Goal: Task Accomplishment & Management: Complete application form

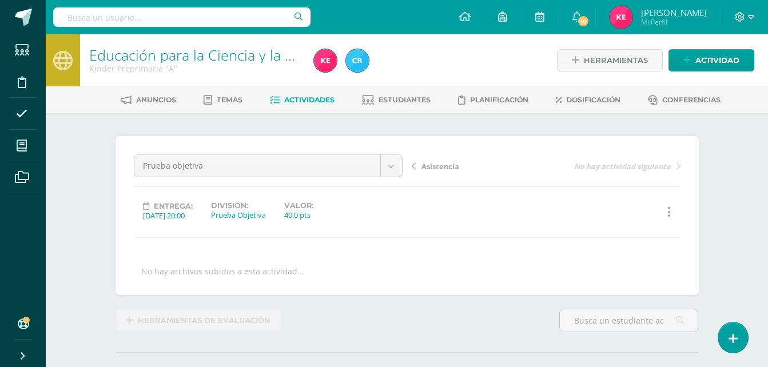
click at [200, 41] on div "Educación para la Ciencia y la Ciudadanía Kinder Preprimaria "A"" at bounding box center [194, 60] width 229 height 52
click at [218, 65] on div "Kinder Preprimaria "A"" at bounding box center [194, 68] width 211 height 11
click at [146, 51] on link "Educación para la Ciencia y la Ciudadanía" at bounding box center [223, 54] width 268 height 19
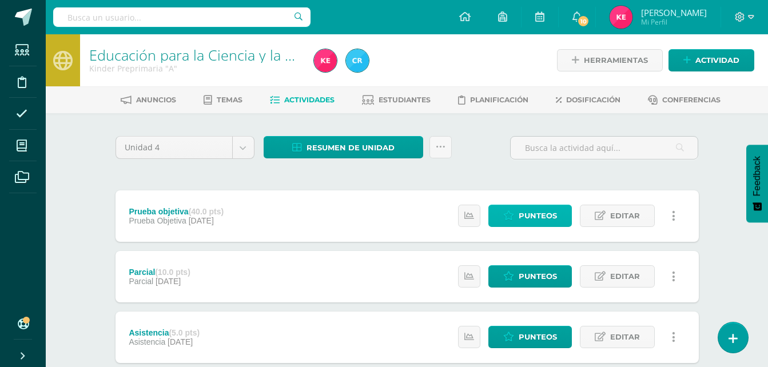
click at [520, 218] on span "Punteos" at bounding box center [537, 215] width 38 height 21
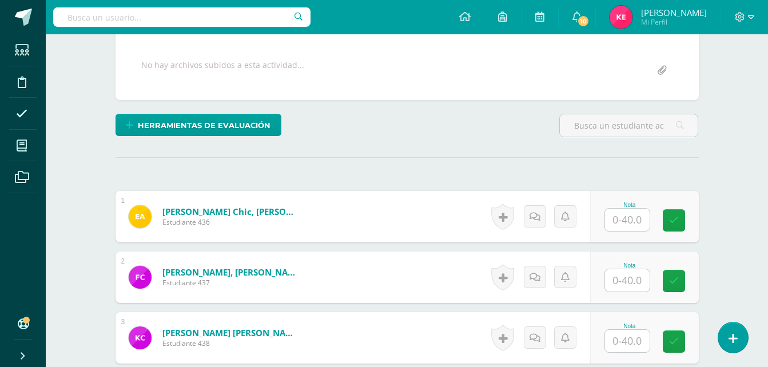
scroll to position [207, 0]
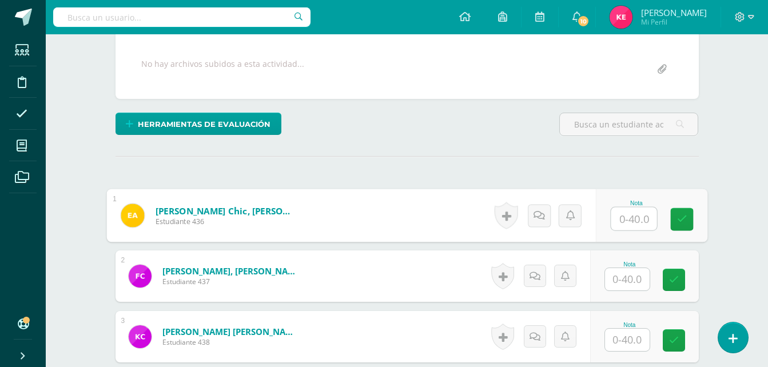
click at [637, 218] on input "text" at bounding box center [633, 218] width 46 height 23
type input "35"
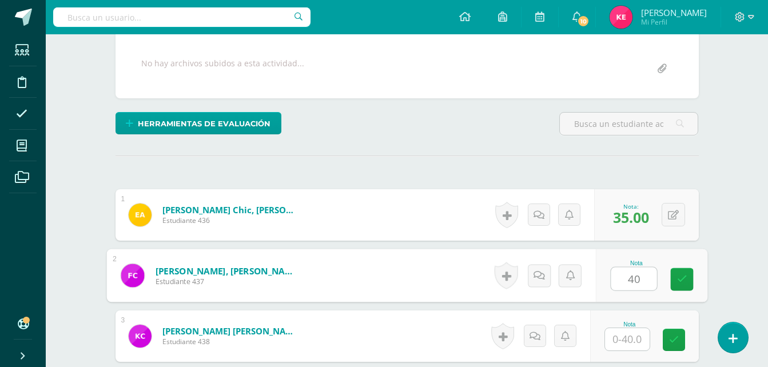
type input "40"
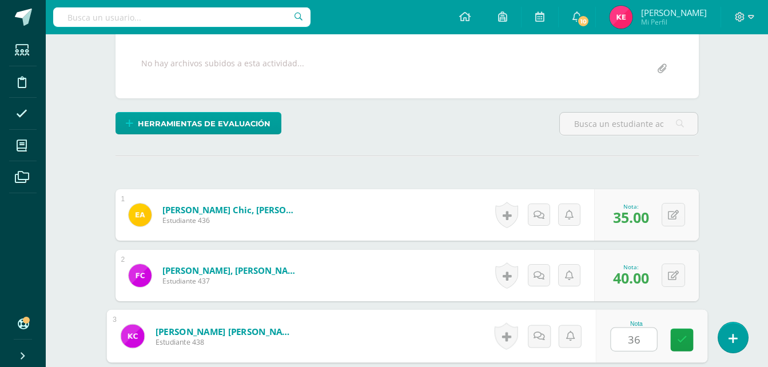
type input "36"
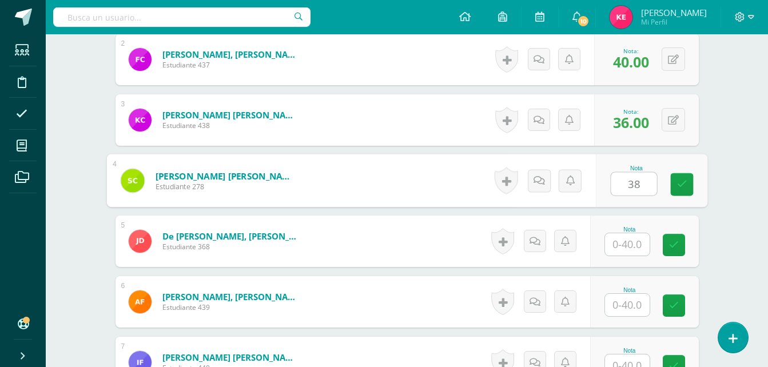
type input "38"
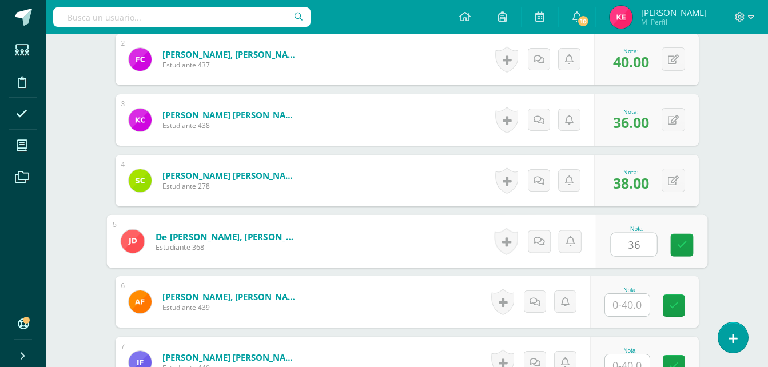
type input "36"
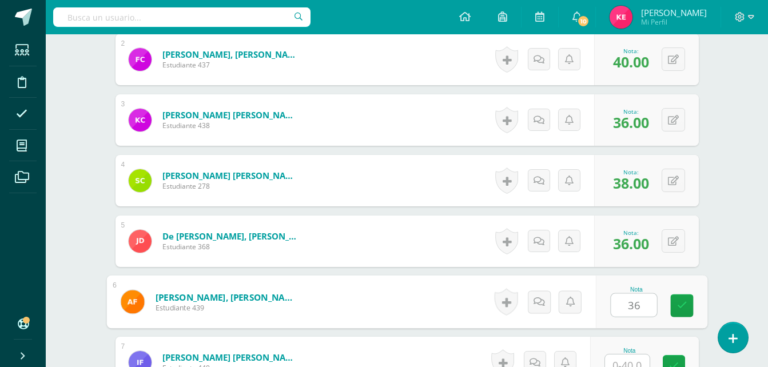
type input "36"
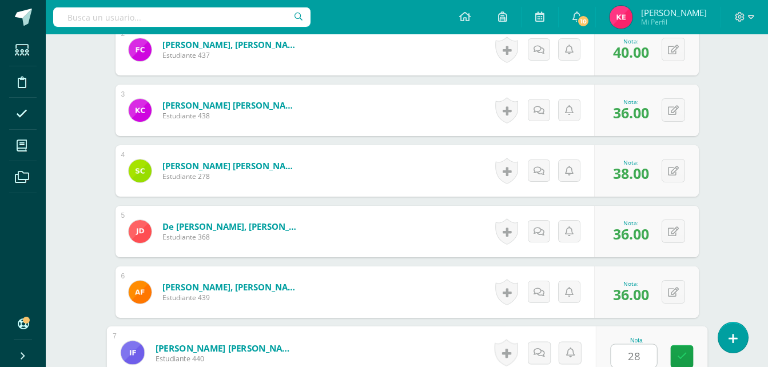
type input "28"
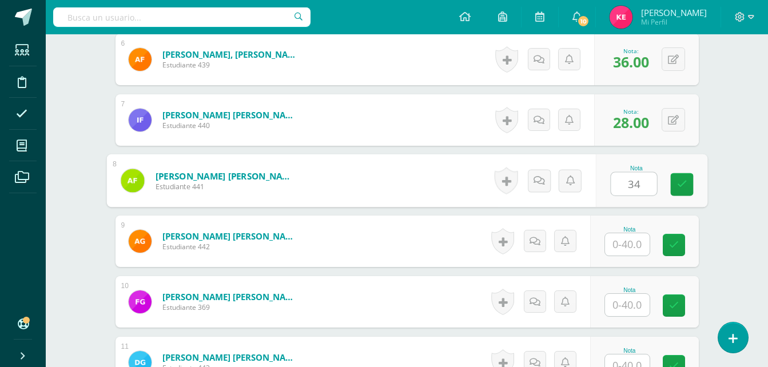
type input "34"
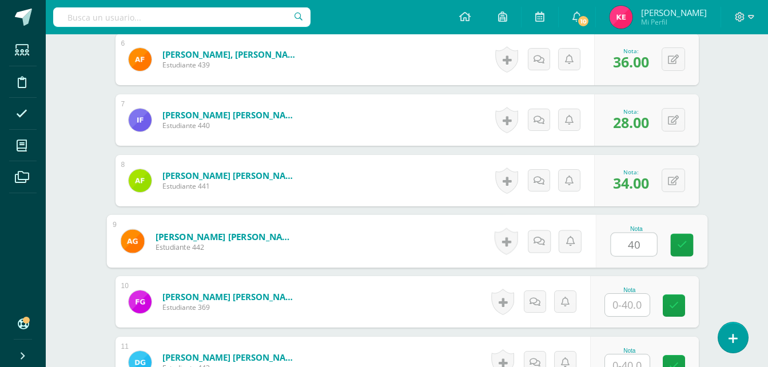
type input "40"
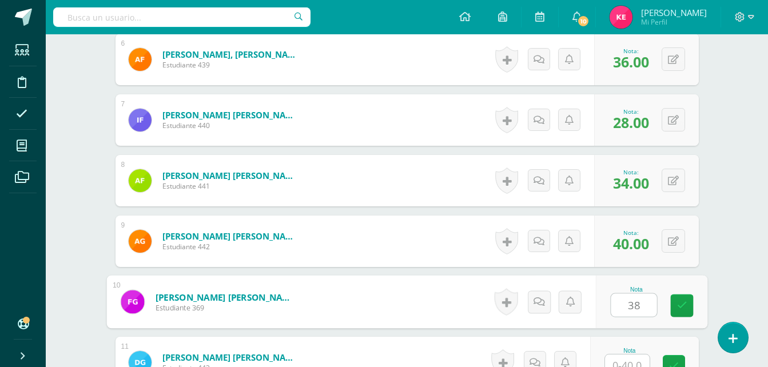
type input "38"
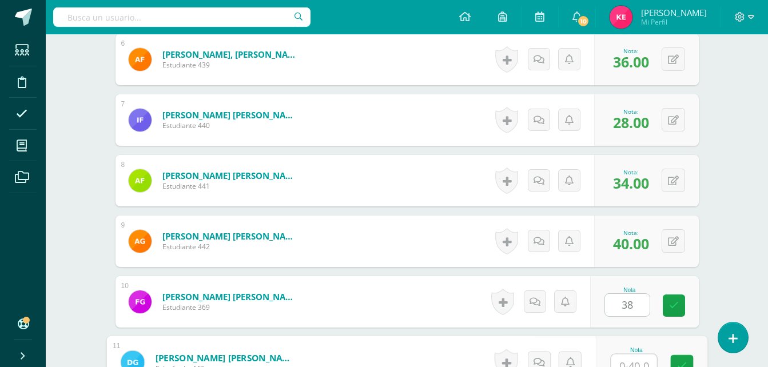
scroll to position [676, 0]
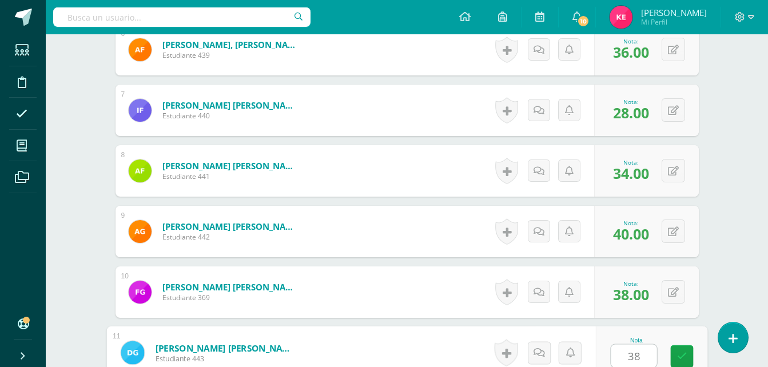
type input "38"
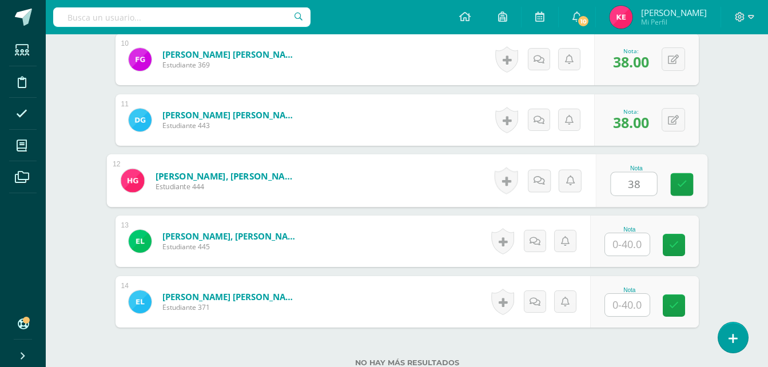
type input "38"
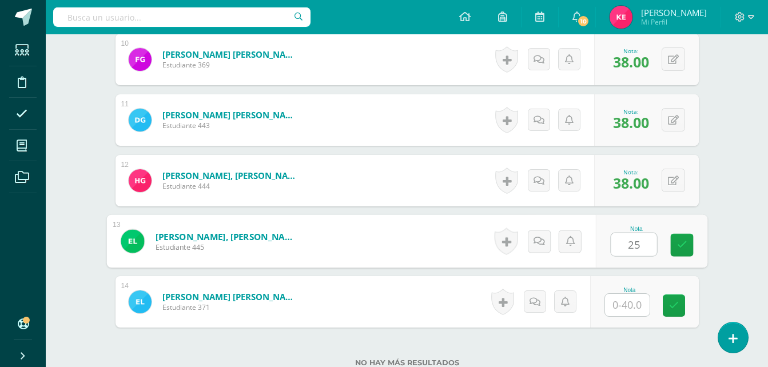
type input "25"
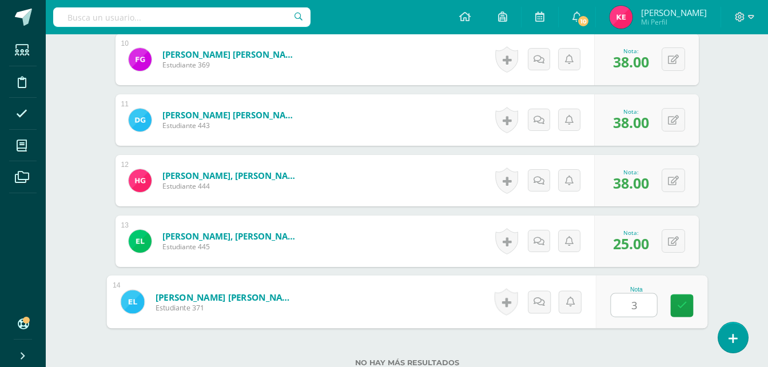
type input "32"
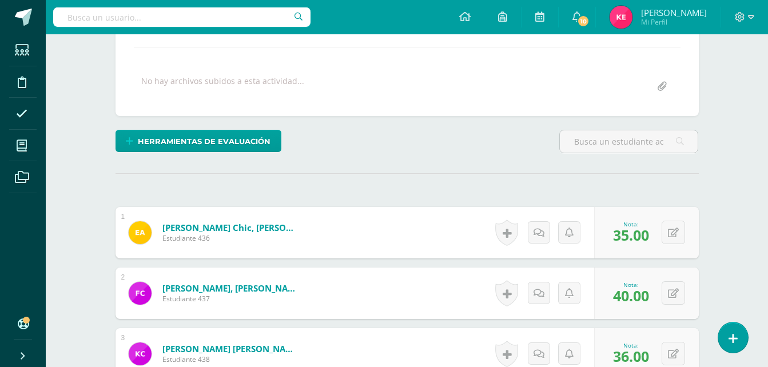
scroll to position [0, 0]
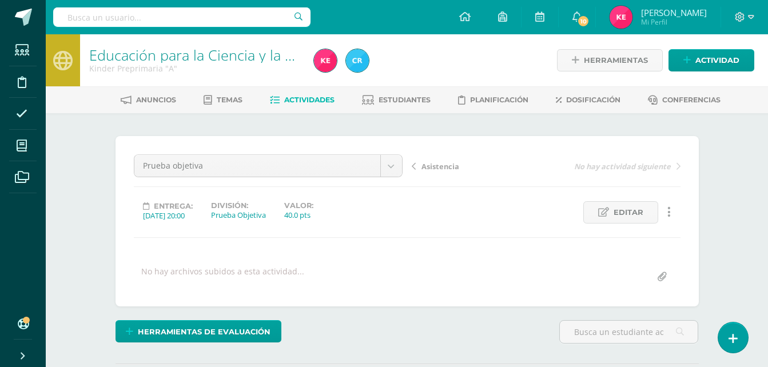
click at [257, 51] on link "Educación para la Ciencia y la Ciudadanía" at bounding box center [223, 54] width 268 height 19
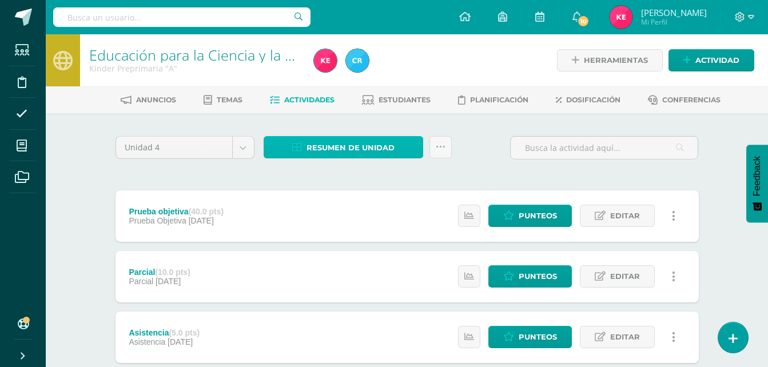
click at [345, 145] on span "Resumen de unidad" at bounding box center [350, 147] width 88 height 21
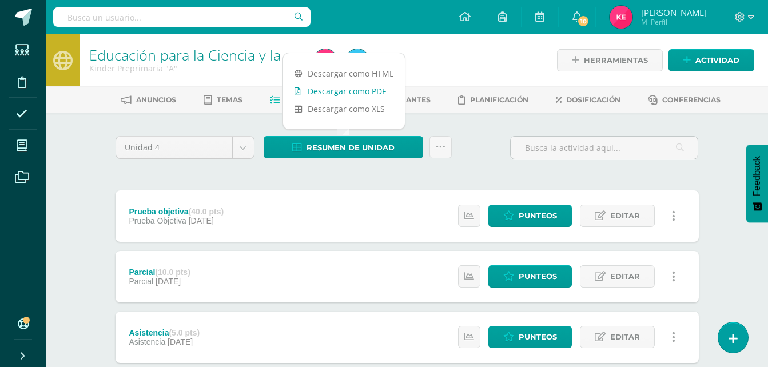
click at [346, 87] on link "Descargar como PDF" at bounding box center [344, 91] width 122 height 18
